Goal: Task Accomplishment & Management: Manage account settings

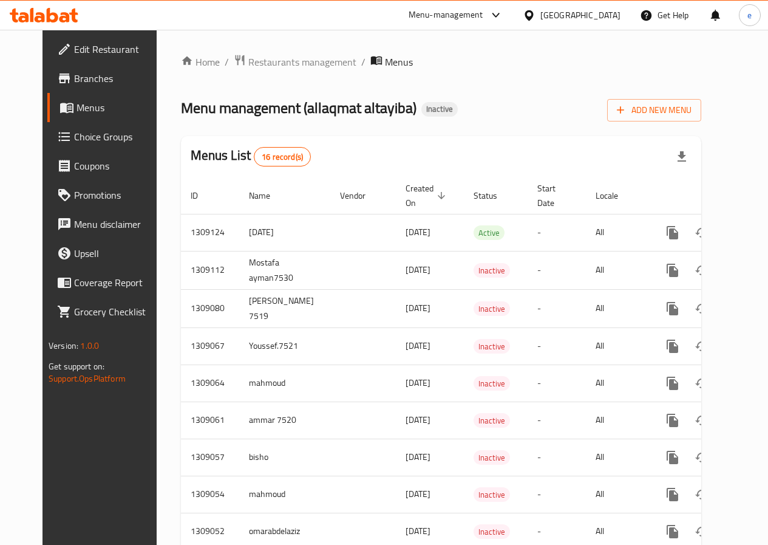
click at [77, 107] on span "Menus" at bounding box center [119, 107] width 84 height 15
click at [682, 107] on span "Add New Menu" at bounding box center [654, 110] width 75 height 15
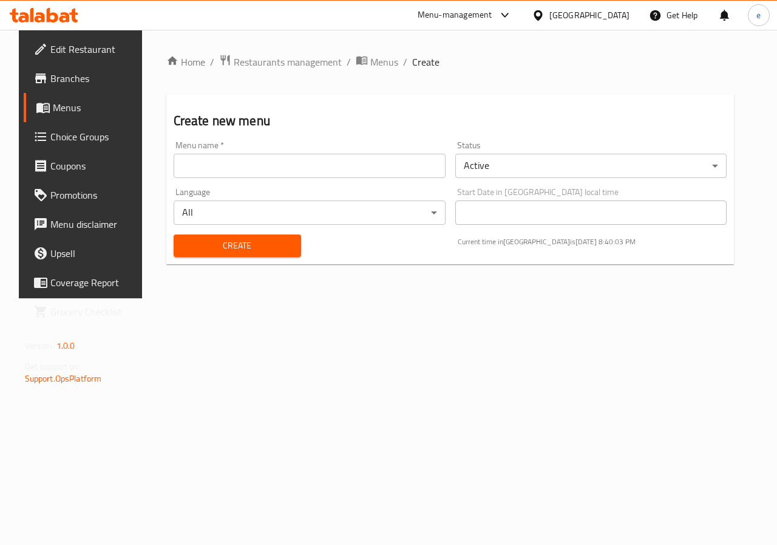
click at [355, 169] on input "text" at bounding box center [310, 166] width 272 height 24
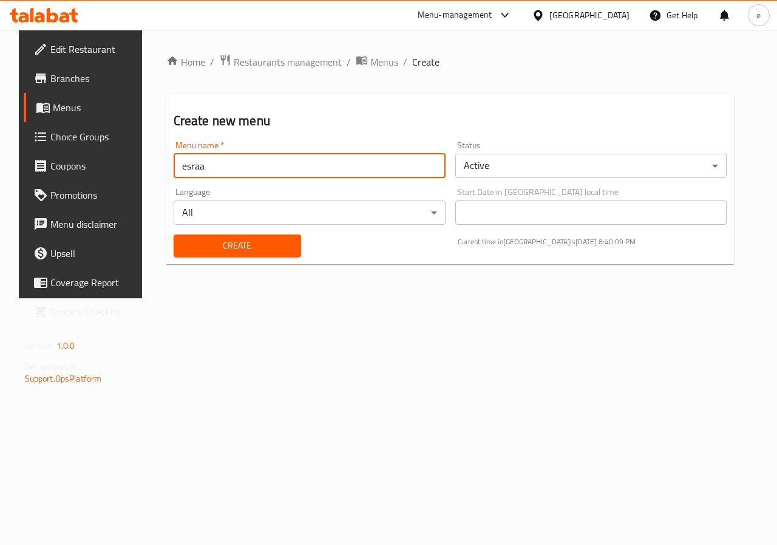
click at [278, 171] on input "esraa" at bounding box center [310, 166] width 272 height 24
drag, startPoint x: 278, startPoint y: 171, endPoint x: 14, endPoint y: 205, distance: 265.7
click at [19, 205] on div "Edit Restaurant Branches Menus Choice Groups Coupons Promotions Menu disclaimer…" at bounding box center [389, 164] width 740 height 268
type input "[DEMOGRAPHIC_DATA] [DATE]"
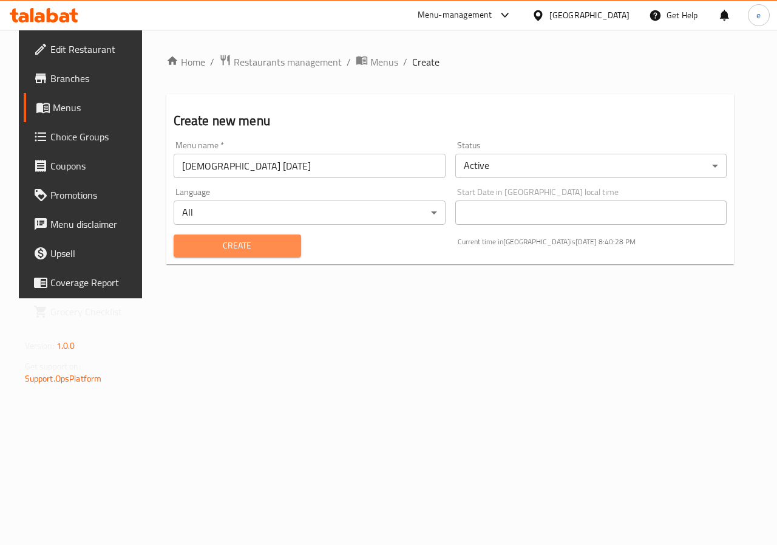
click at [262, 245] on span "Create" at bounding box center [237, 245] width 108 height 15
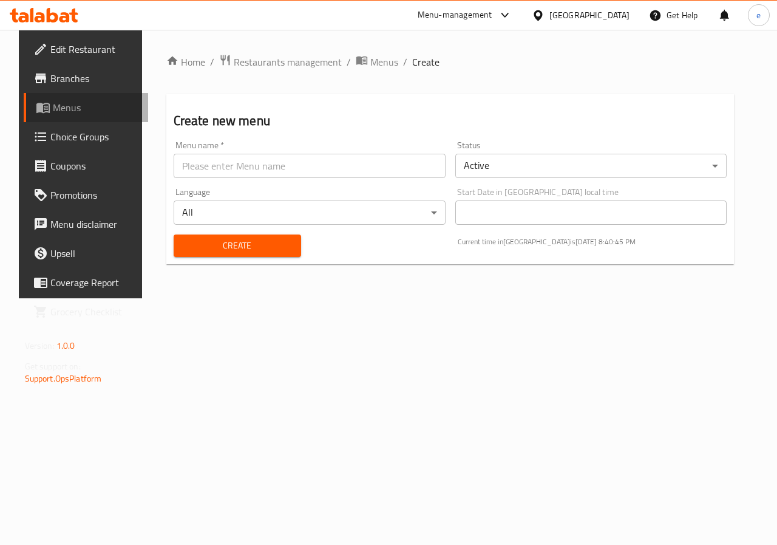
click at [69, 111] on span "Menus" at bounding box center [96, 107] width 86 height 15
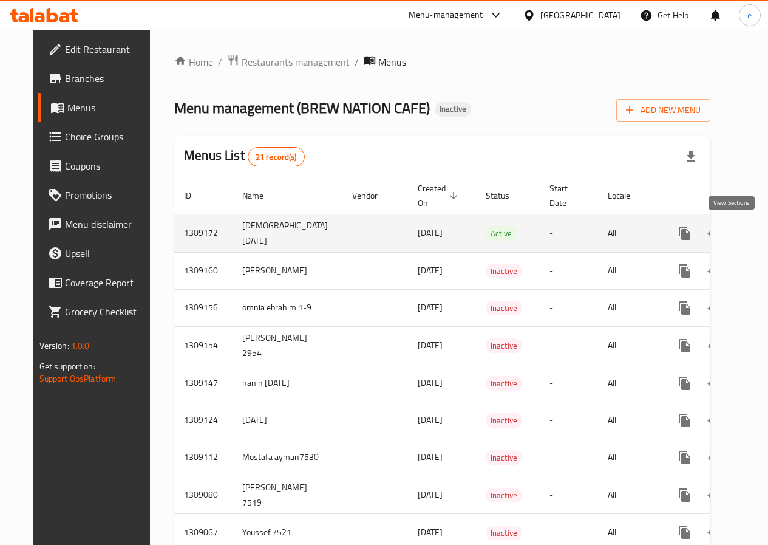
click at [765, 227] on icon "enhanced table" at bounding box center [772, 233] width 15 height 15
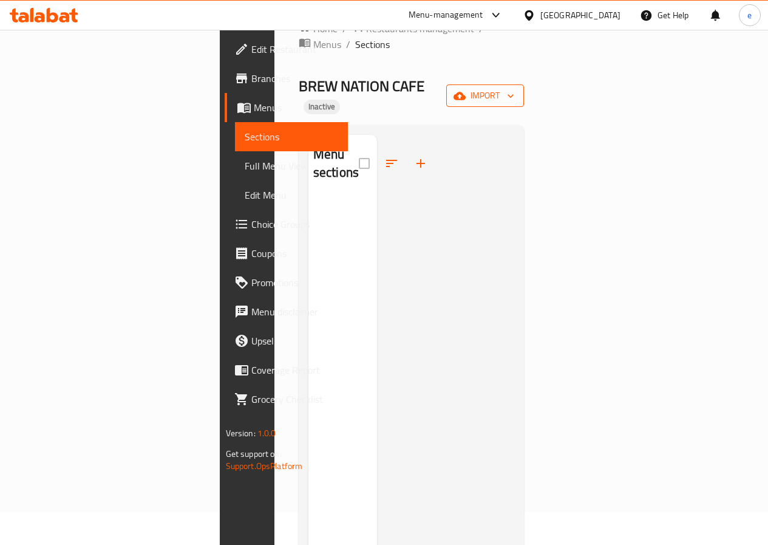
scroll to position [61, 0]
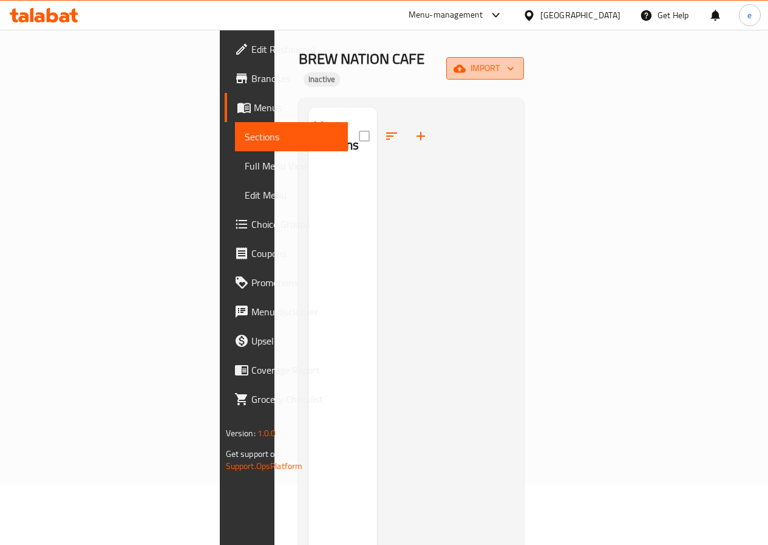
click at [514, 61] on span "import" at bounding box center [485, 68] width 58 height 15
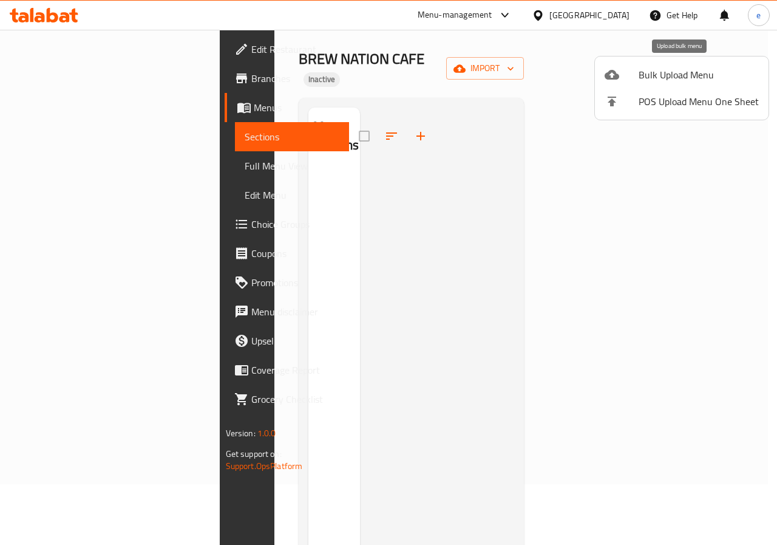
click at [663, 80] on span "Bulk Upload Menu" at bounding box center [699, 74] width 120 height 15
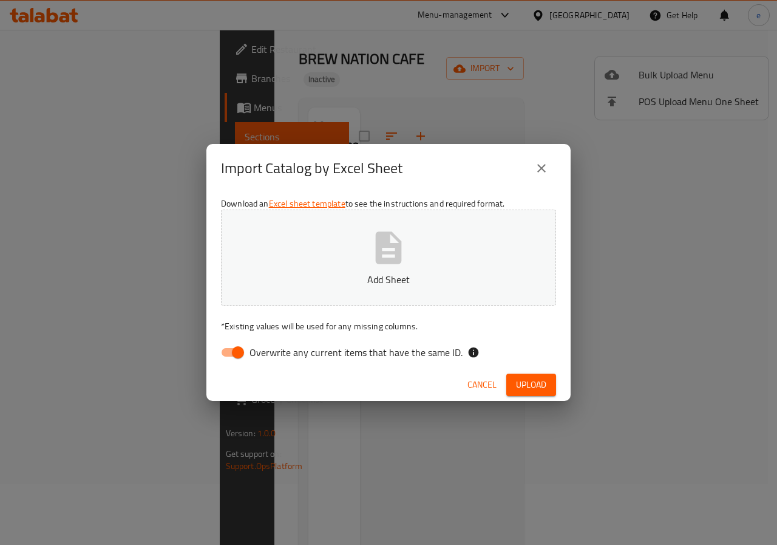
click at [417, 272] on p "Add Sheet" at bounding box center [389, 279] width 298 height 15
click at [231, 349] on input "Overwrite any current items that have the same ID." at bounding box center [237, 352] width 69 height 23
checkbox input "false"
click at [379, 262] on icon "button" at bounding box center [389, 247] width 26 height 32
click at [540, 380] on span "Upload" at bounding box center [531, 384] width 30 height 15
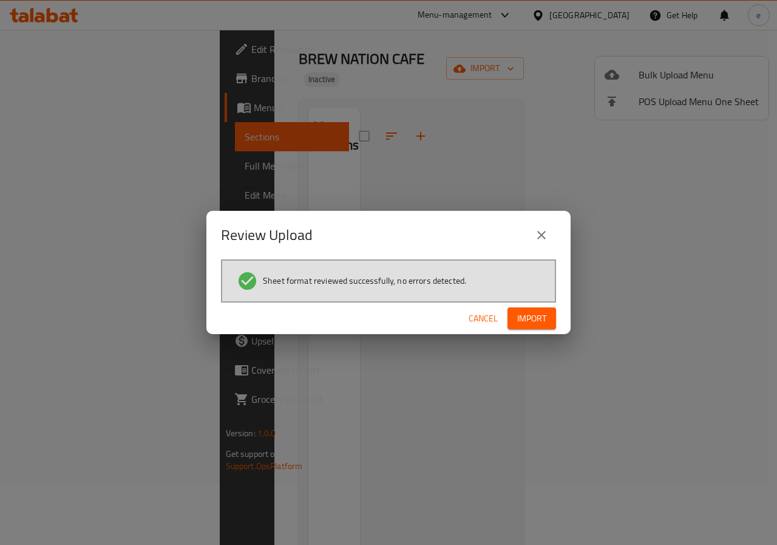
click at [534, 322] on span "Import" at bounding box center [531, 318] width 29 height 15
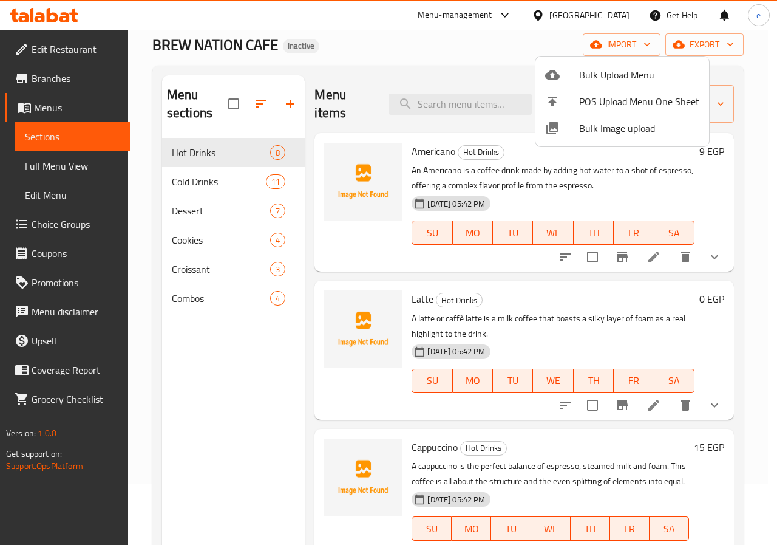
click at [645, 259] on div at bounding box center [388, 272] width 777 height 545
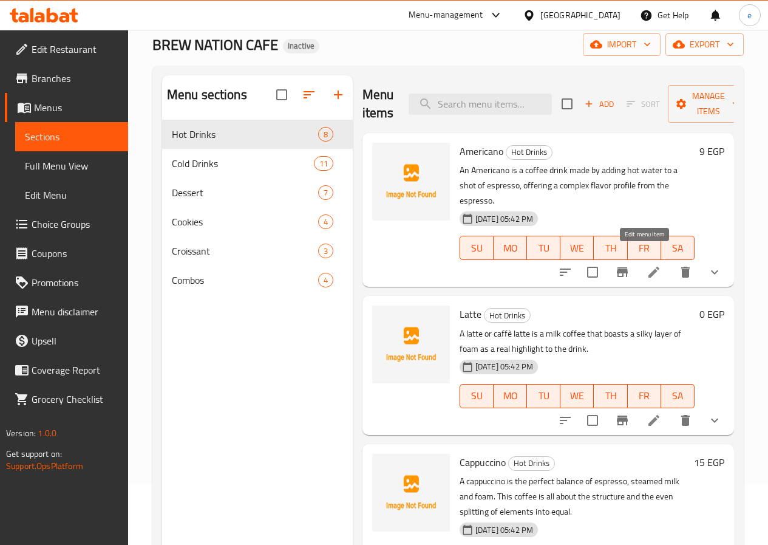
click at [649, 267] on icon at bounding box center [654, 272] width 11 height 11
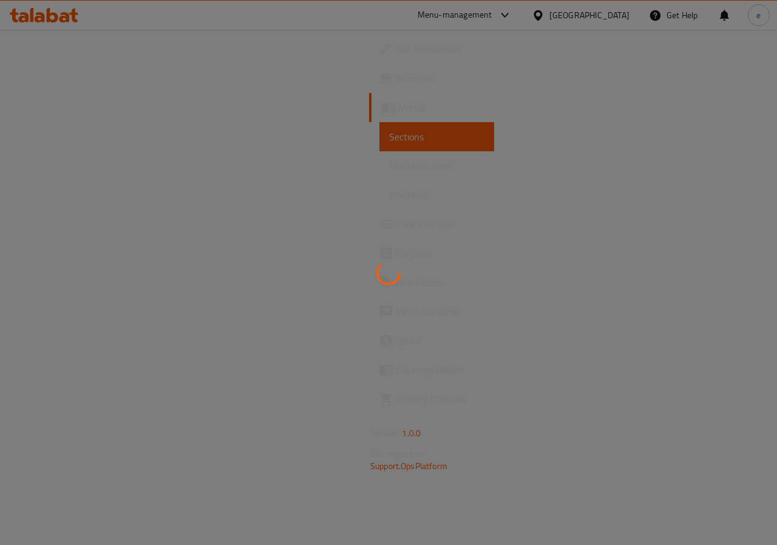
click at [75, 27] on div at bounding box center [388, 272] width 777 height 545
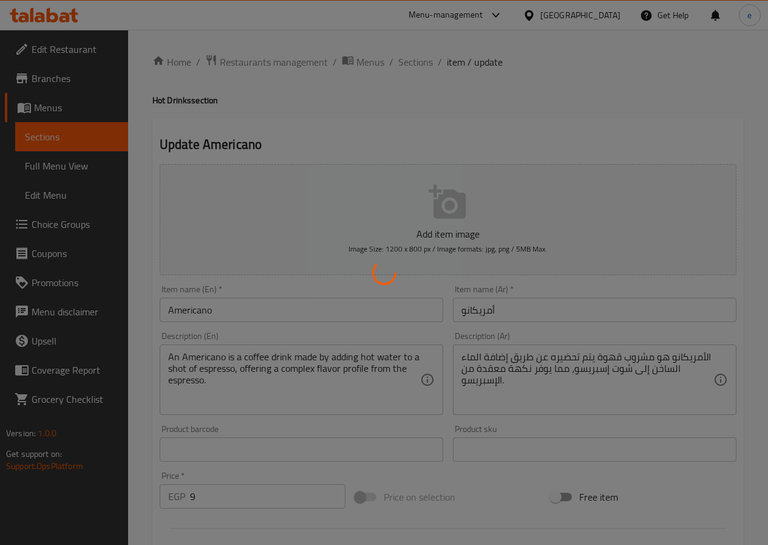
type input "اختيارك من الكوكيز"
type input "1"
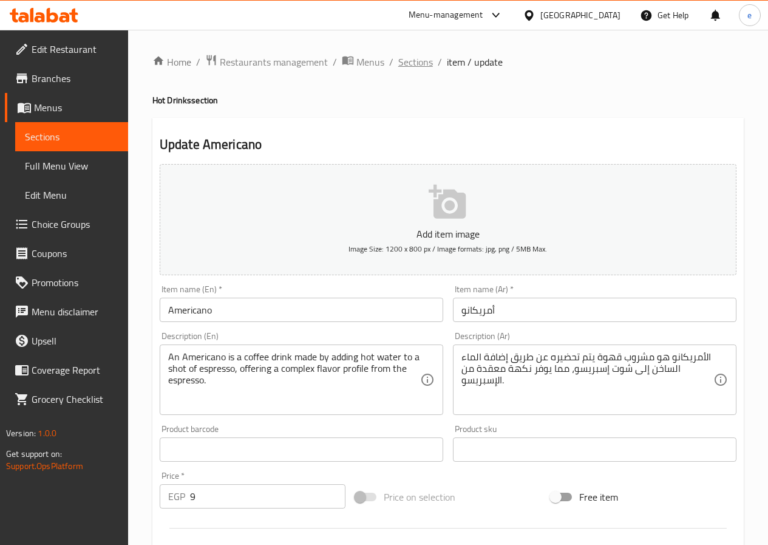
click at [415, 64] on span "Sections" at bounding box center [415, 62] width 35 height 15
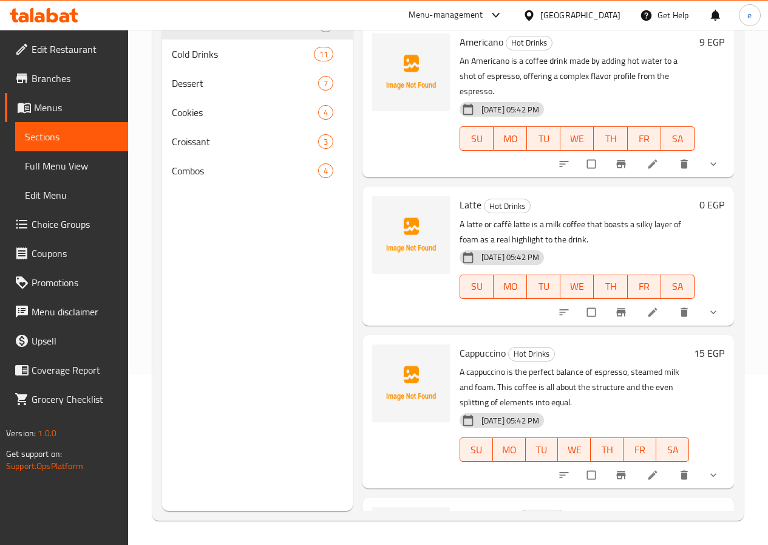
click at [50, 52] on span "Edit Restaurant" at bounding box center [75, 49] width 87 height 15
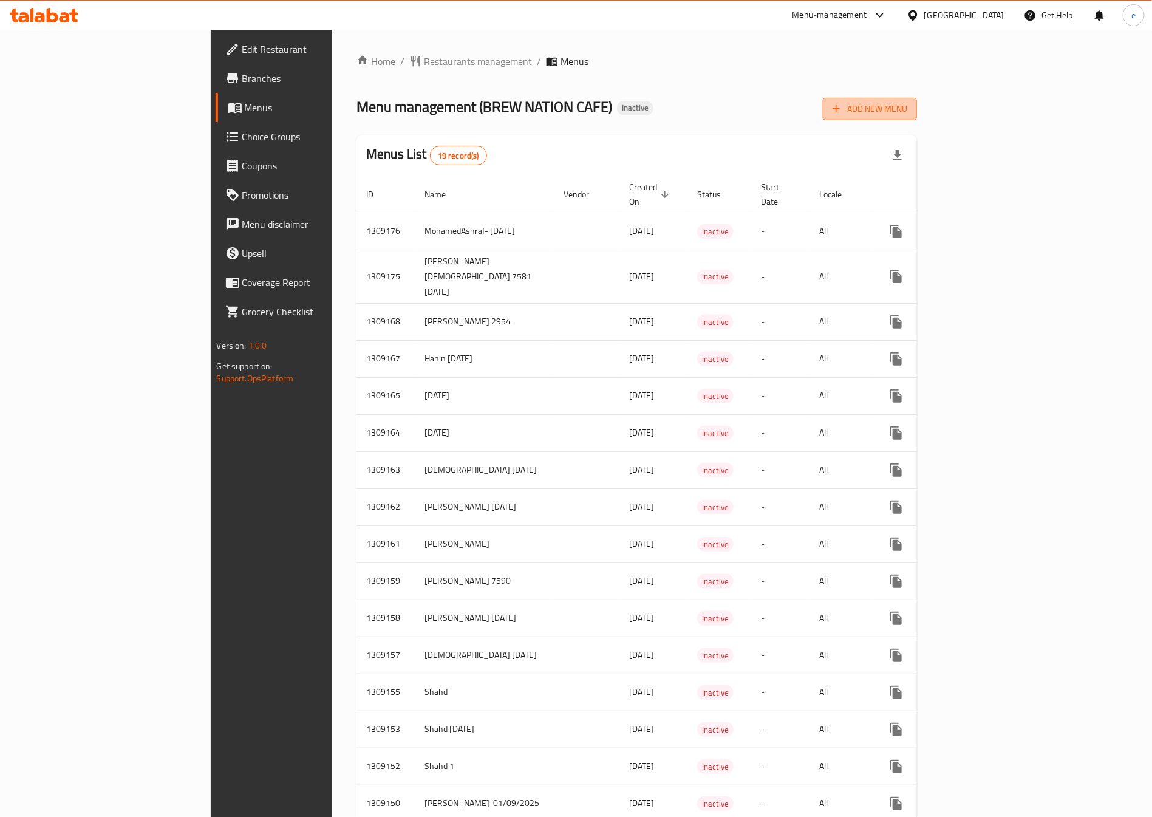
click at [907, 108] on span "Add New Menu" at bounding box center [870, 108] width 75 height 15
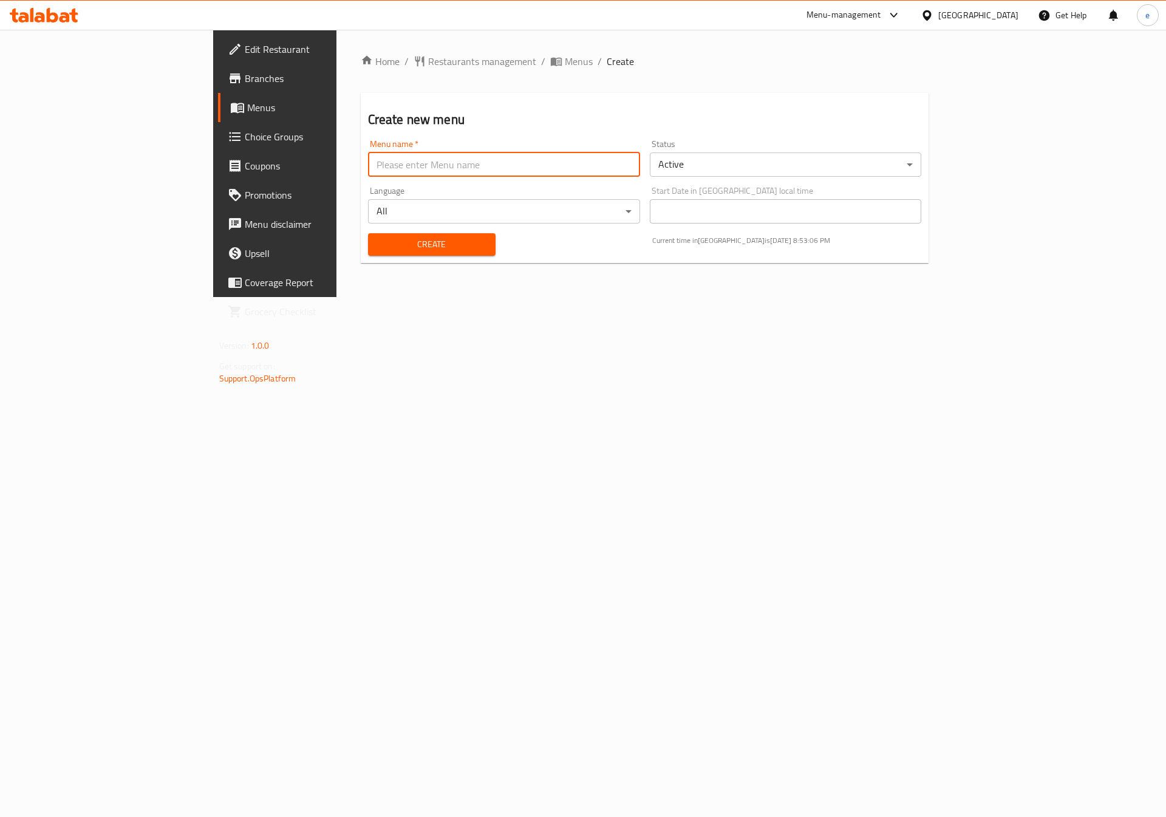
click at [496, 161] on input "text" at bounding box center [504, 164] width 272 height 24
type input "[DEMOGRAPHIC_DATA] [DATE]"
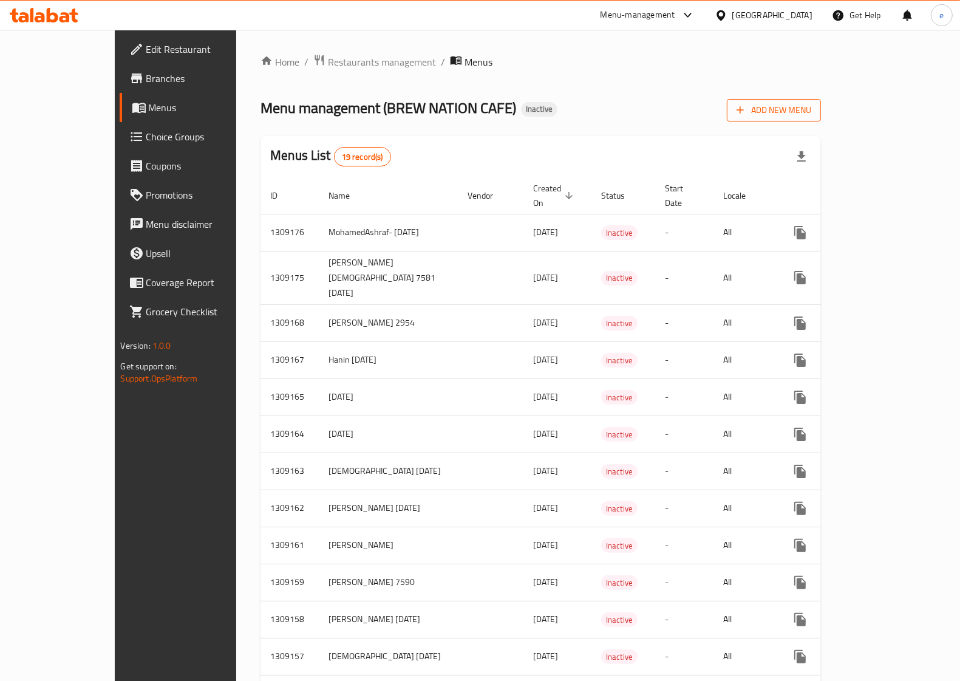
click at [811, 110] on span "Add New Menu" at bounding box center [774, 110] width 75 height 15
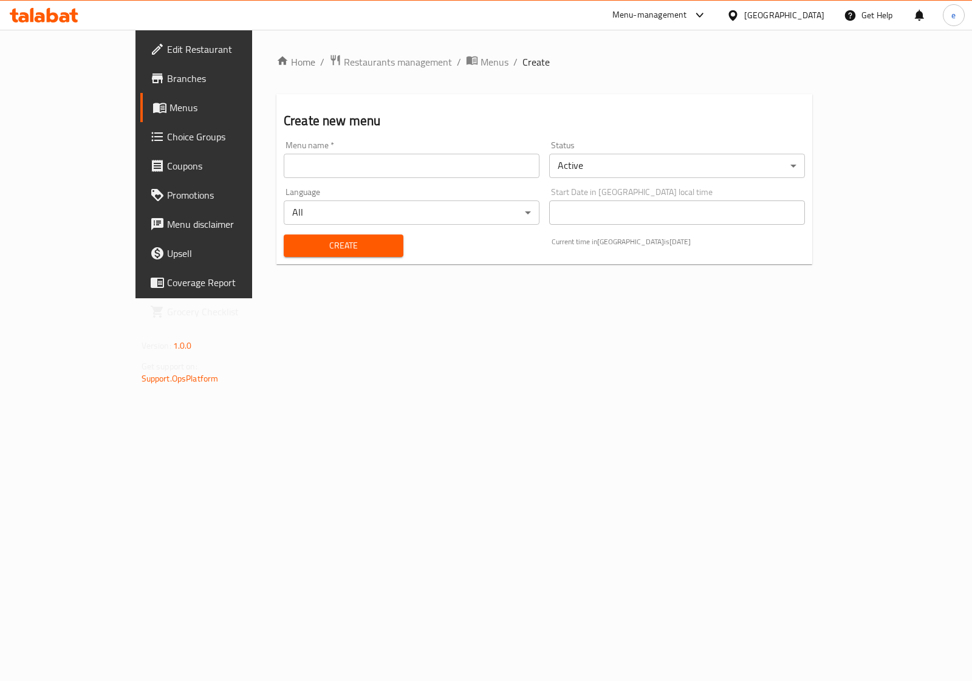
click at [312, 172] on input "text" at bounding box center [412, 166] width 256 height 24
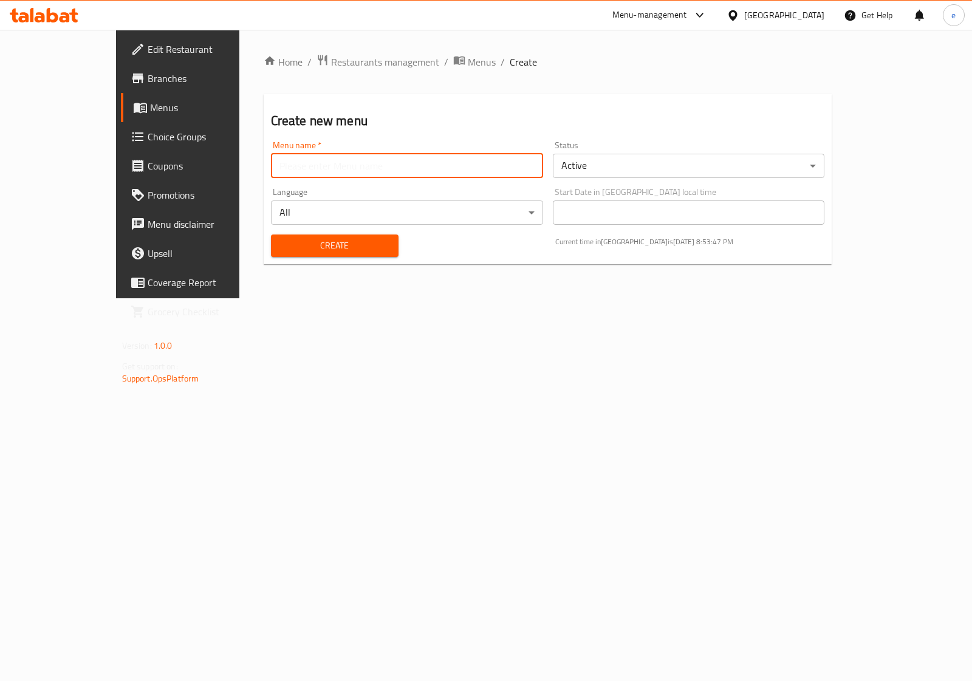
type input "[DEMOGRAPHIC_DATA] [DATE]"
click at [338, 256] on button "Create" at bounding box center [335, 245] width 128 height 22
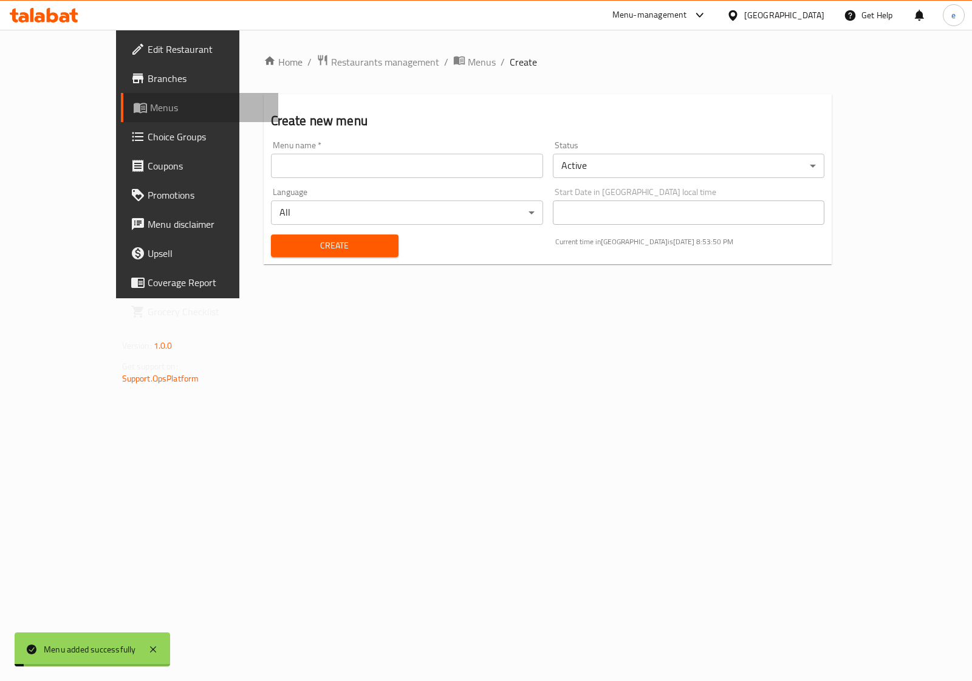
click at [150, 104] on span "Menus" at bounding box center [209, 107] width 118 height 15
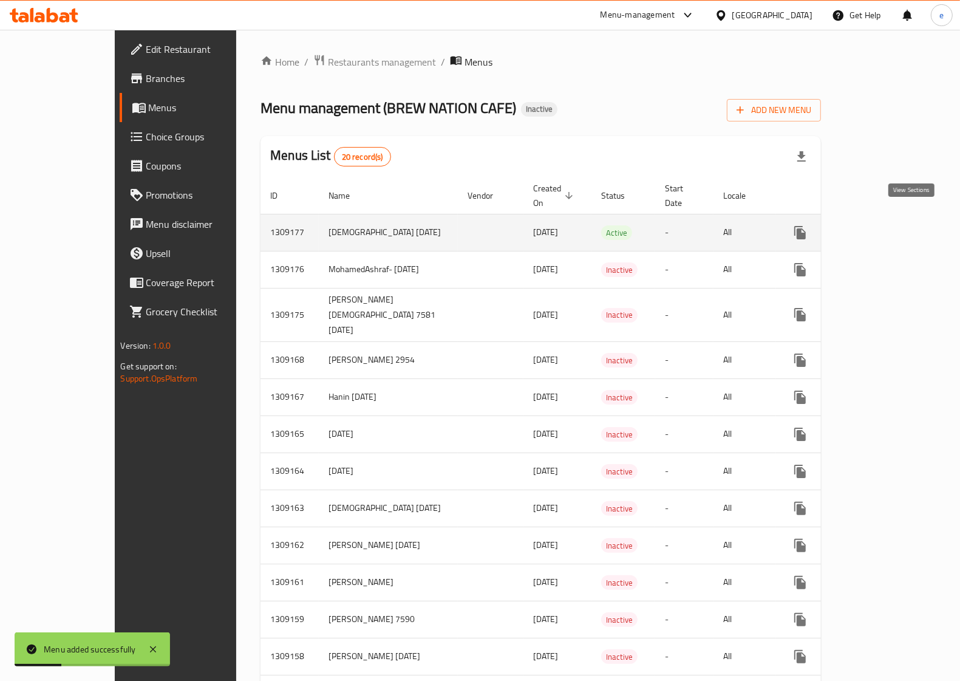
click at [902, 218] on link "enhanced table" at bounding box center [887, 232] width 29 height 29
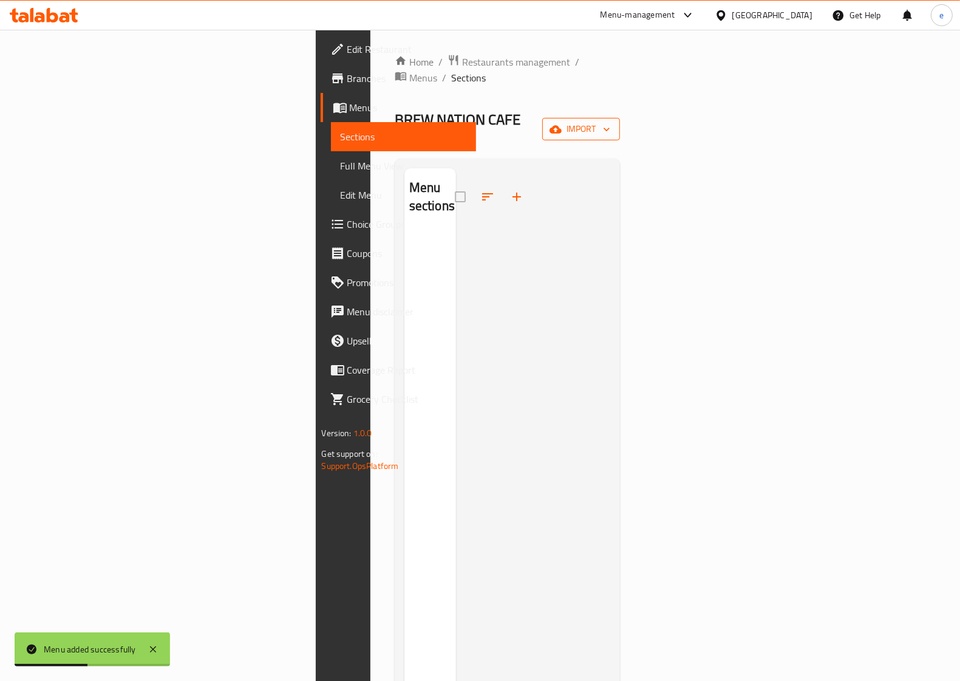
click at [562, 123] on icon "button" at bounding box center [556, 129] width 12 height 12
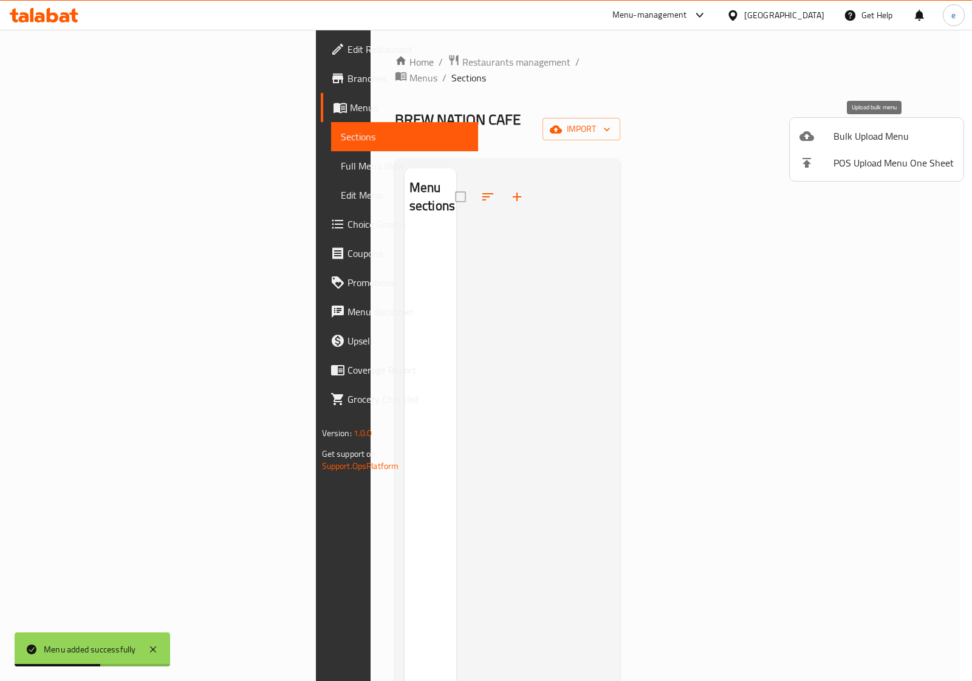
click at [839, 137] on span "Bulk Upload Menu" at bounding box center [893, 136] width 120 height 15
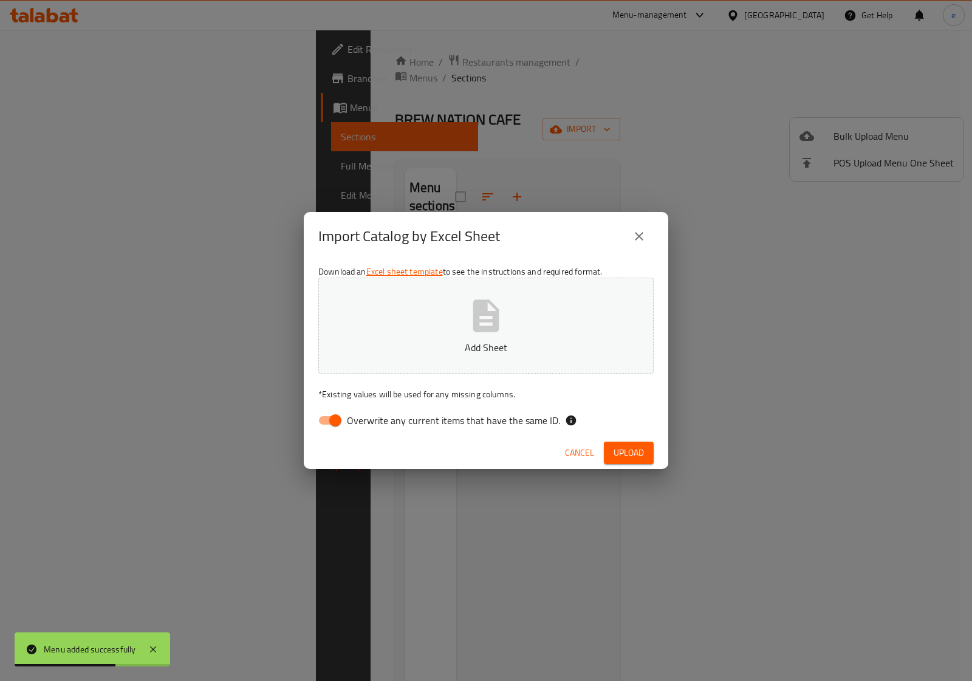
click at [646, 231] on icon "close" at bounding box center [639, 236] width 15 height 15
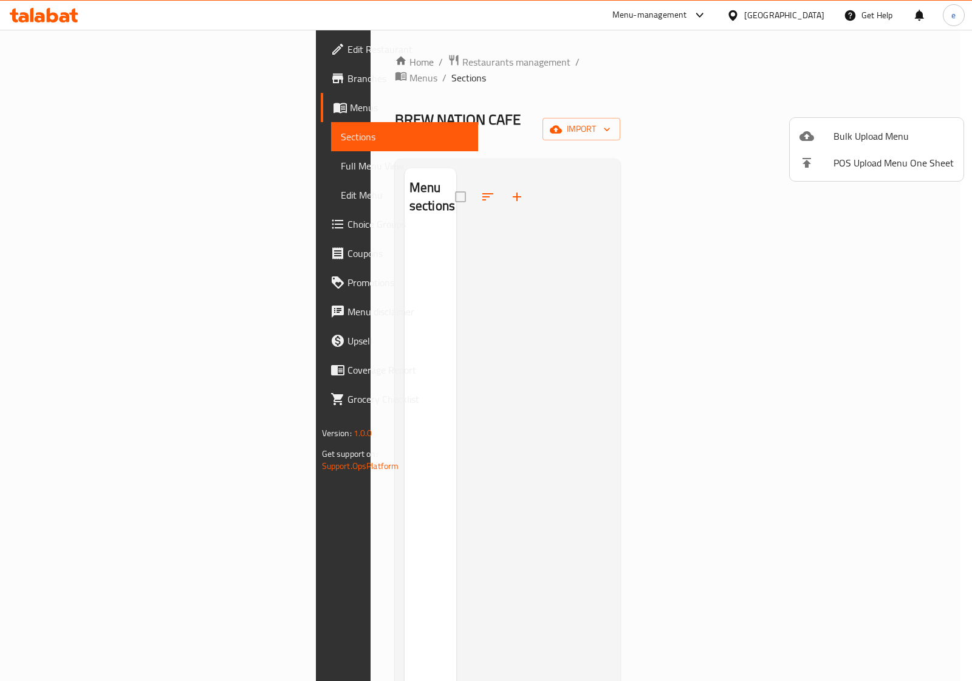
click at [833, 138] on span "Bulk Upload Menu" at bounding box center [893, 136] width 120 height 15
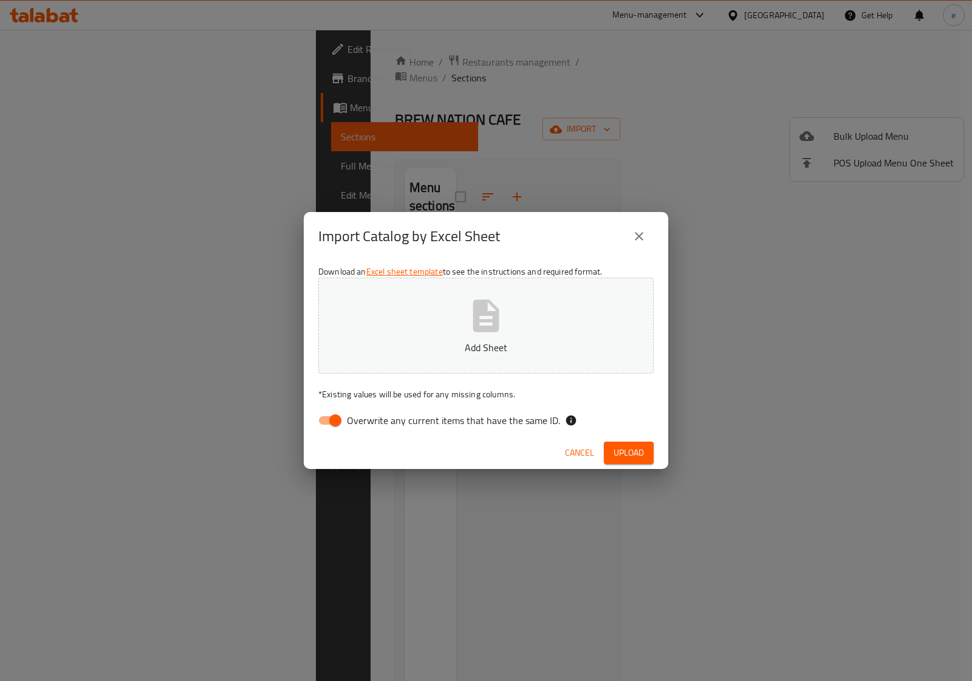
click at [363, 417] on span "Overwrite any current items that have the same ID." at bounding box center [453, 420] width 213 height 15
click at [363, 417] on input "Overwrite any current items that have the same ID." at bounding box center [335, 420] width 69 height 23
checkbox input "false"
click at [401, 338] on button "Add Sheet" at bounding box center [485, 326] width 335 height 96
click at [644, 454] on span "Upload" at bounding box center [628, 452] width 30 height 15
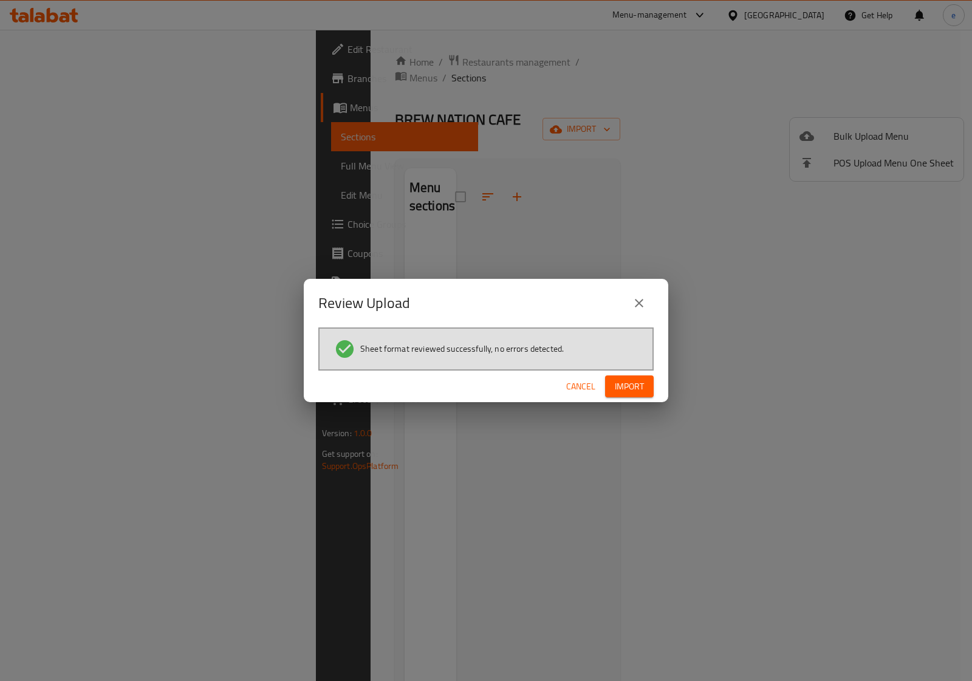
click at [646, 383] on button "Import" at bounding box center [629, 386] width 49 height 22
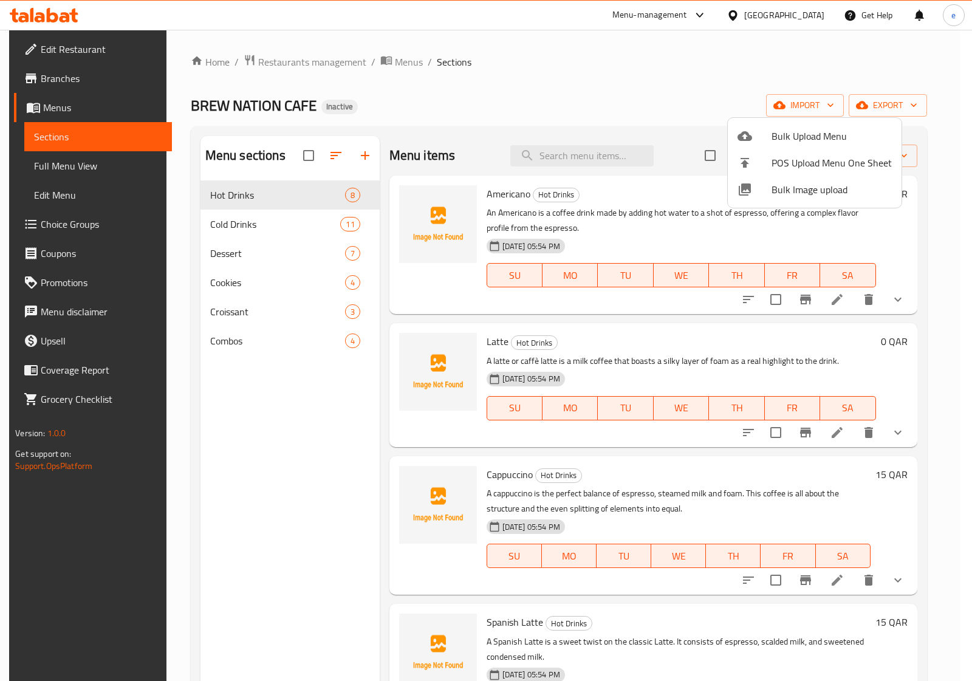
click at [67, 75] on div at bounding box center [486, 340] width 972 height 681
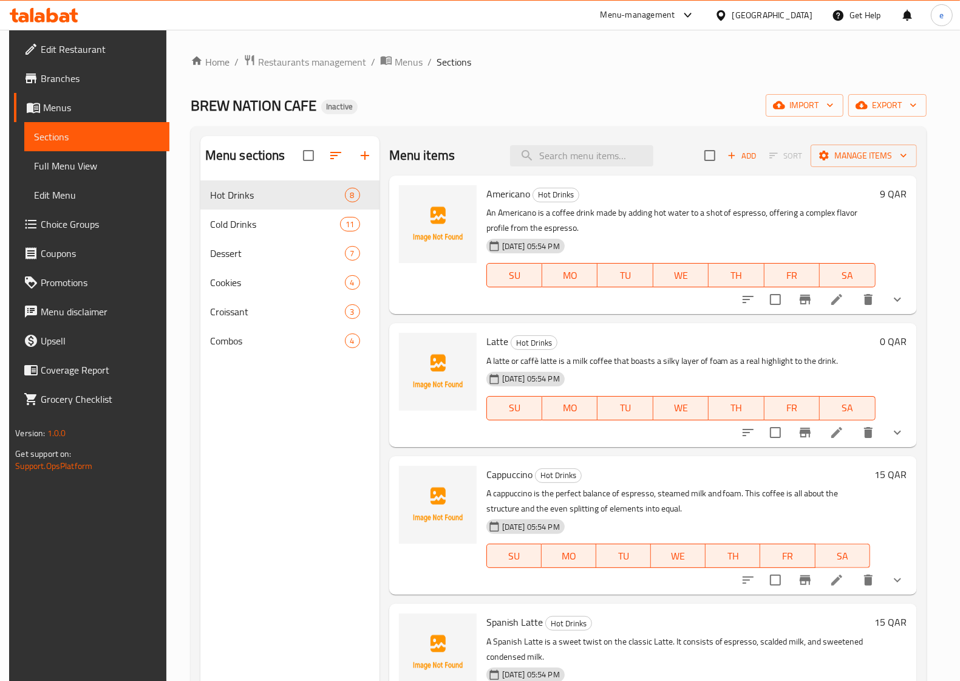
click at [95, 52] on span "Edit Restaurant" at bounding box center [100, 49] width 119 height 15
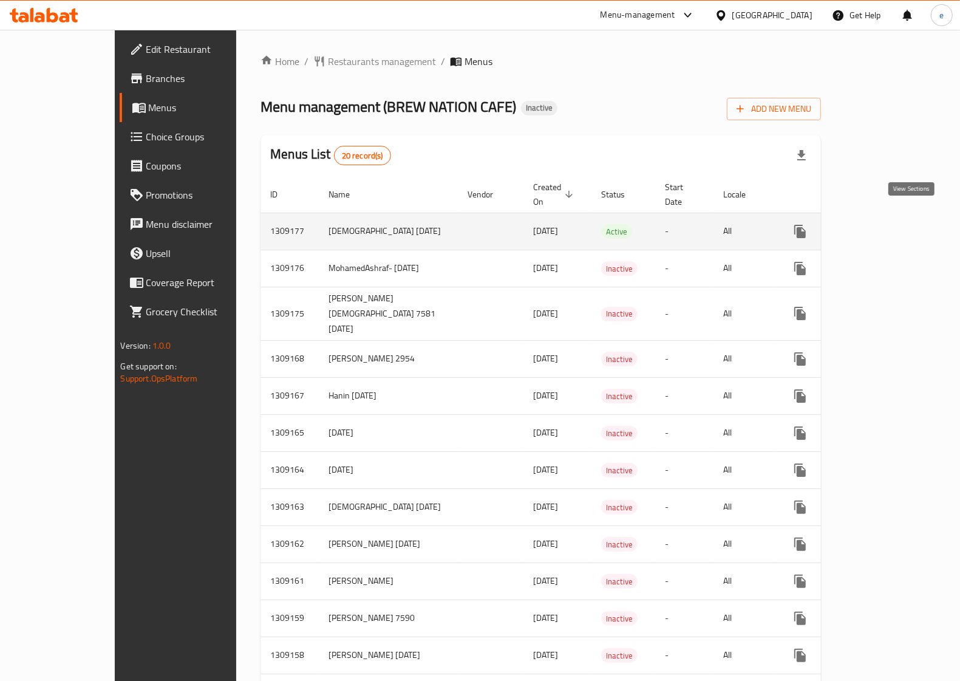
click at [895, 224] on icon "enhanced table" at bounding box center [888, 231] width 15 height 15
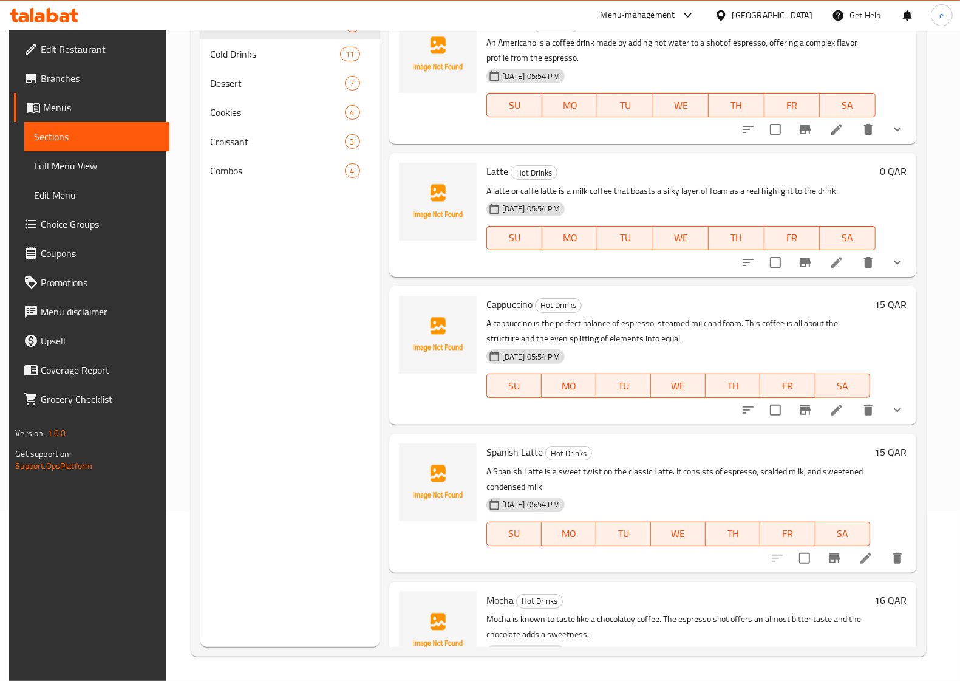
click at [132, 140] on span "Sections" at bounding box center [97, 136] width 126 height 15
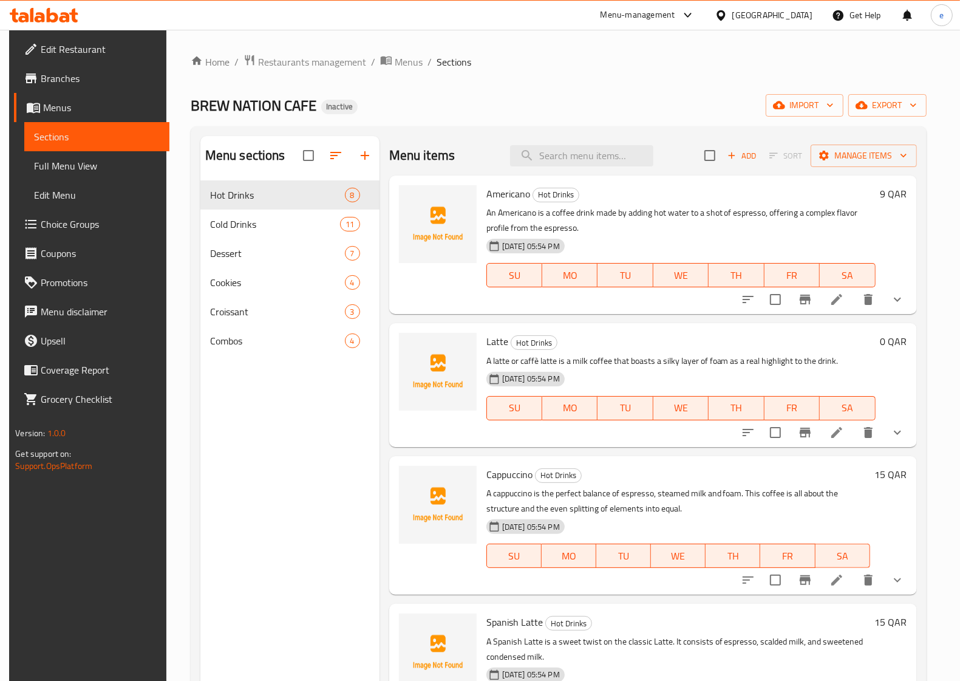
click at [85, 164] on span "Full Menu View" at bounding box center [97, 166] width 126 height 15
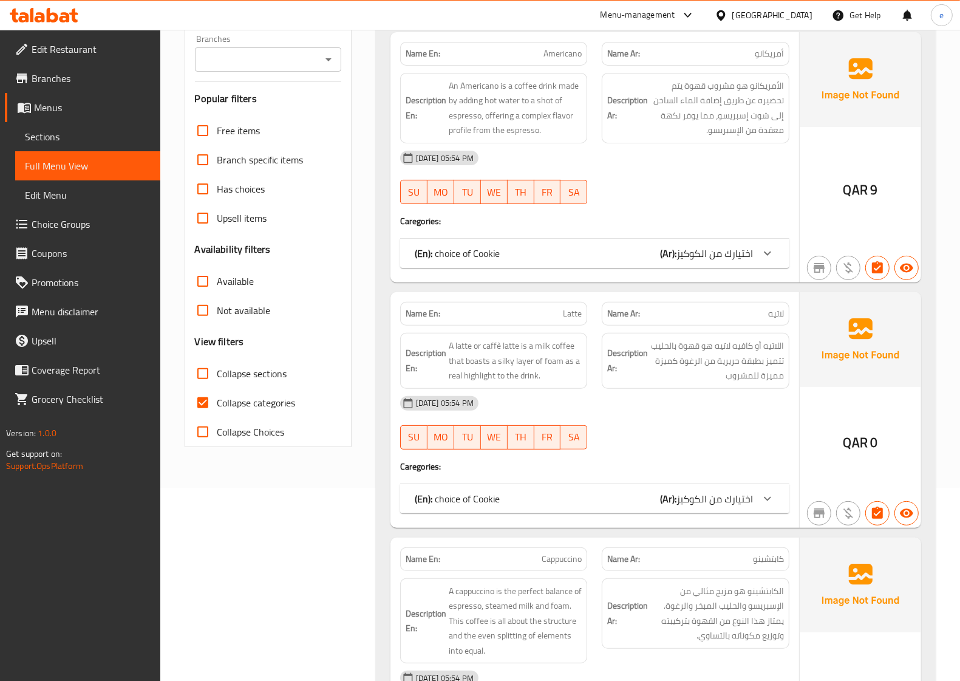
scroll to position [76, 0]
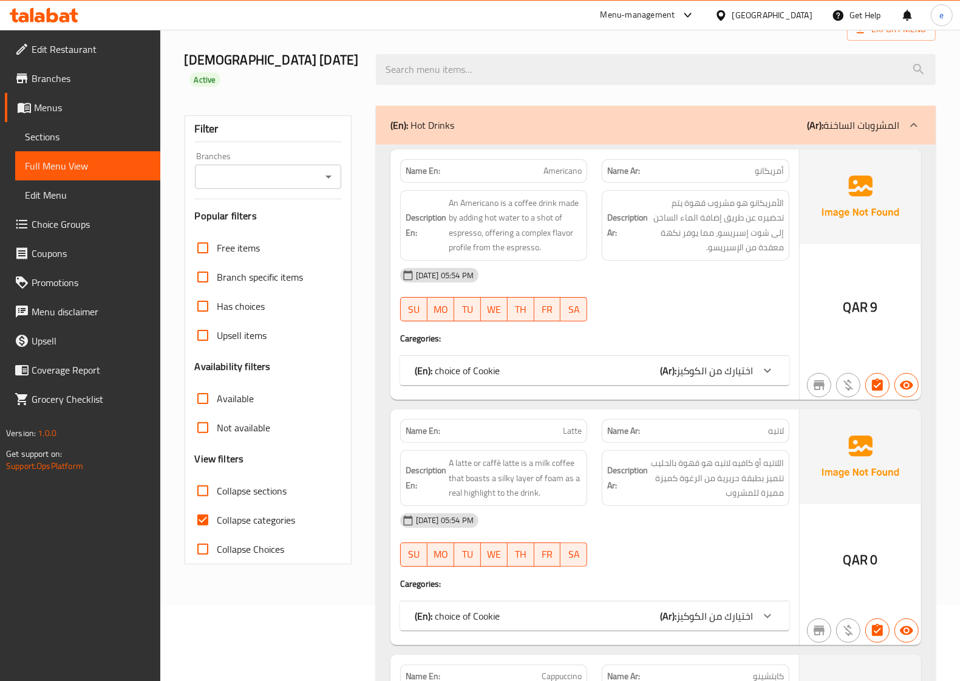
click at [240, 513] on span "Collapse categories" at bounding box center [256, 520] width 78 height 15
click at [217, 505] on input "Collapse categories" at bounding box center [202, 519] width 29 height 29
checkbox input "false"
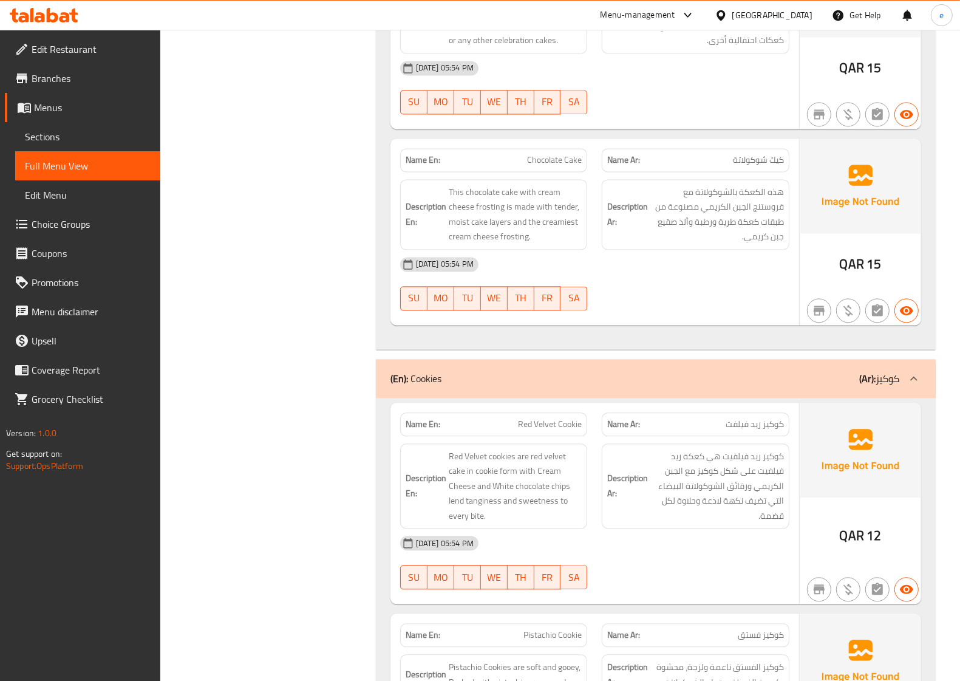
scroll to position [5794, 0]
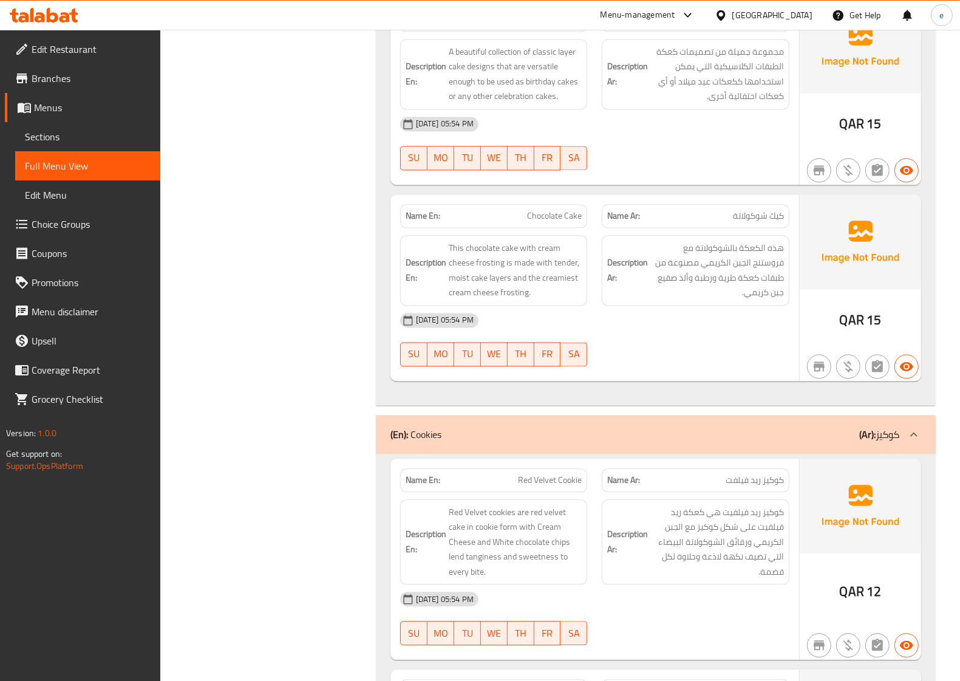
click at [105, 47] on span "Edit Restaurant" at bounding box center [91, 49] width 119 height 15
